Goal: Task Accomplishment & Management: Manage account settings

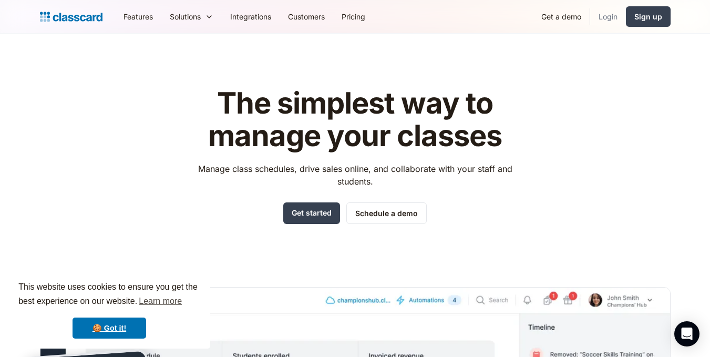
click at [605, 12] on link "Login" at bounding box center [608, 17] width 36 height 24
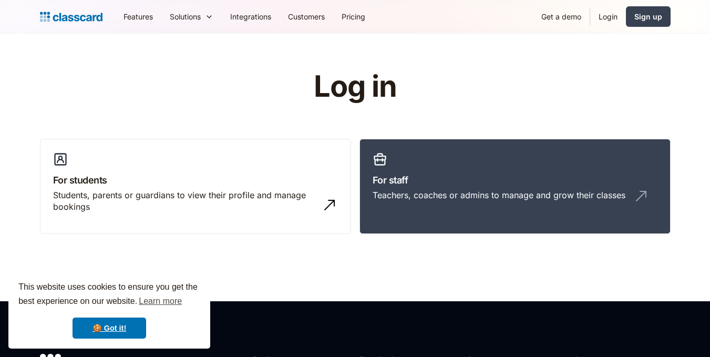
click at [428, 181] on h3 "For staff" at bounding box center [515, 180] width 285 height 14
